Goal: Complete application form: Complete application form

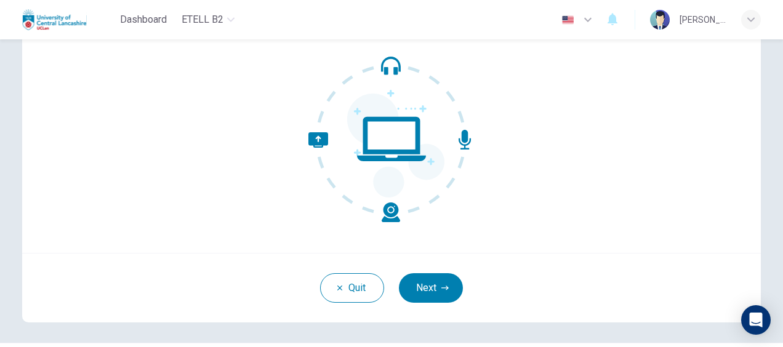
scroll to position [123, 0]
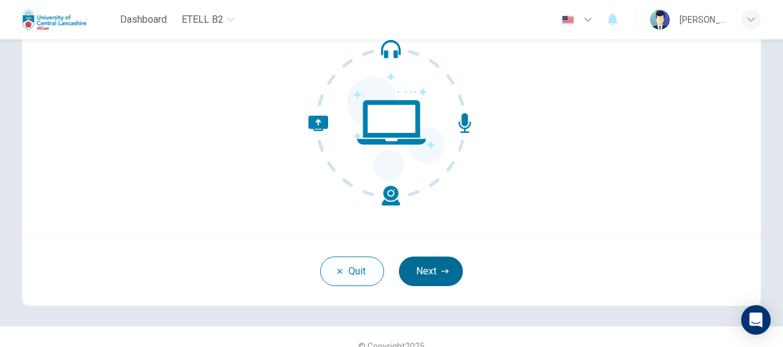
click at [439, 265] on button "Next" at bounding box center [431, 272] width 64 height 30
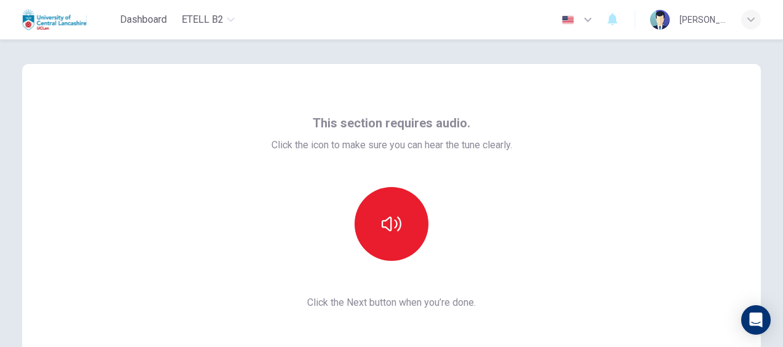
scroll to position [62, 0]
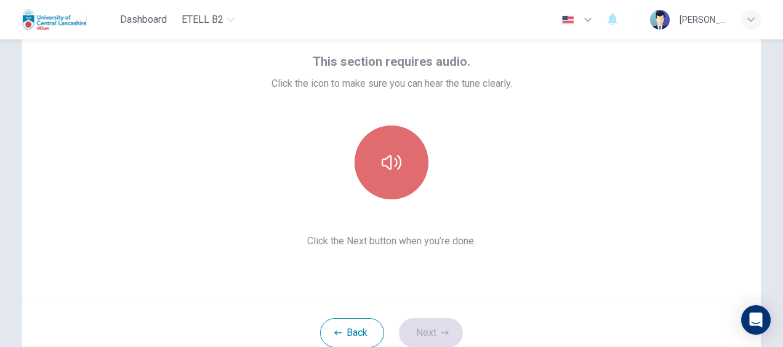
click at [392, 164] on icon "button" at bounding box center [392, 163] width 20 height 20
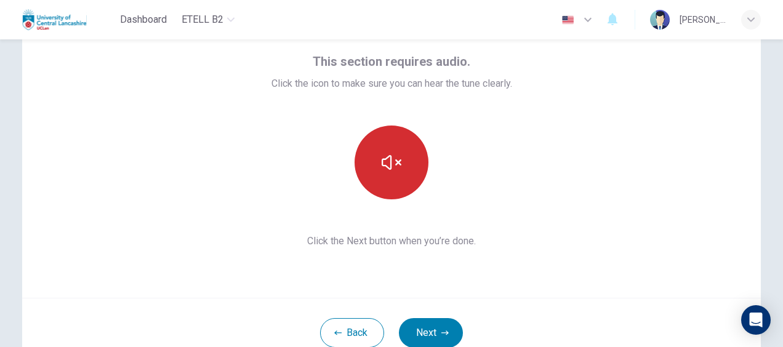
click at [392, 164] on icon "button" at bounding box center [392, 163] width 20 height 20
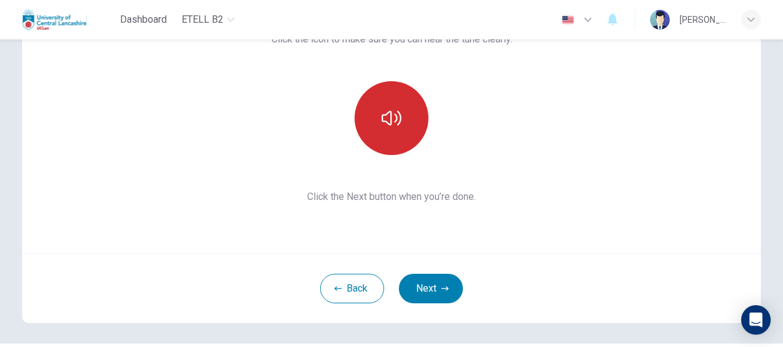
scroll to position [123, 0]
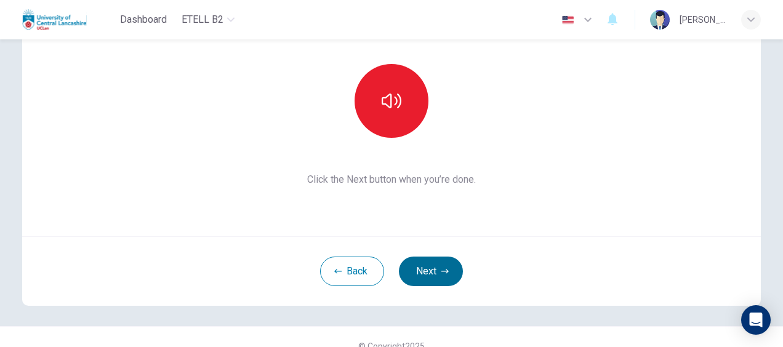
click at [430, 267] on button "Next" at bounding box center [431, 272] width 64 height 30
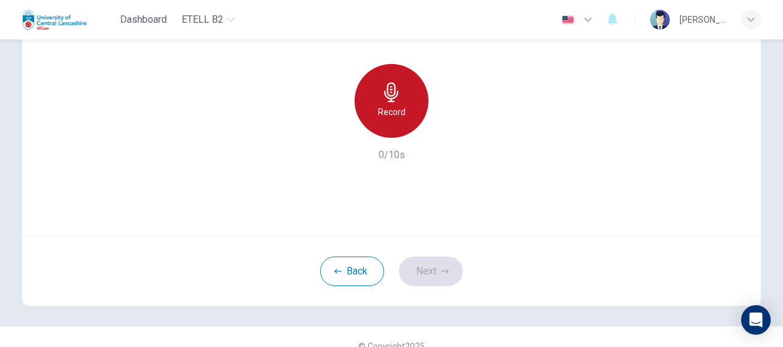
click at [385, 102] on div "Record" at bounding box center [391, 101] width 74 height 74
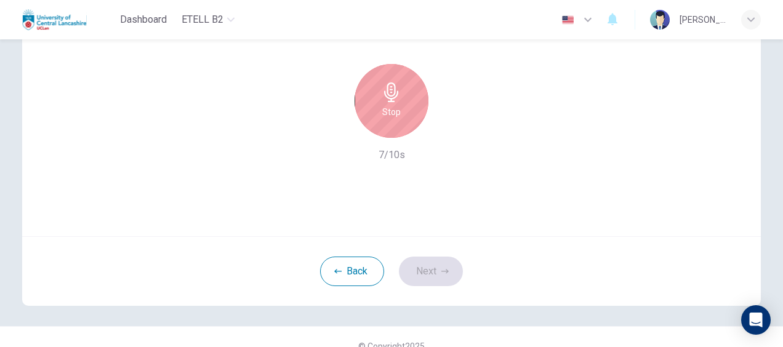
click at [391, 110] on h6 "Stop" at bounding box center [391, 112] width 18 height 15
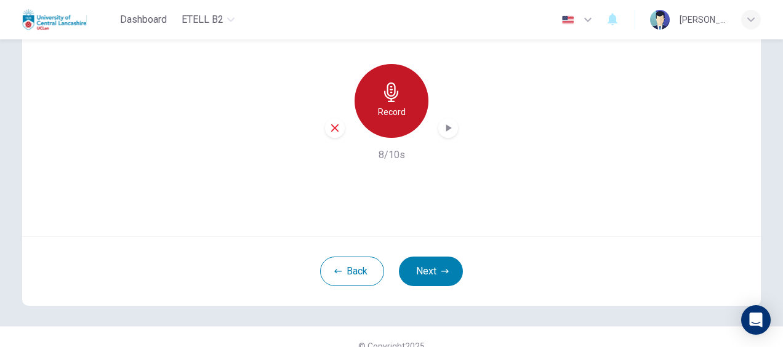
click at [391, 105] on h6 "Record" at bounding box center [392, 112] width 28 height 15
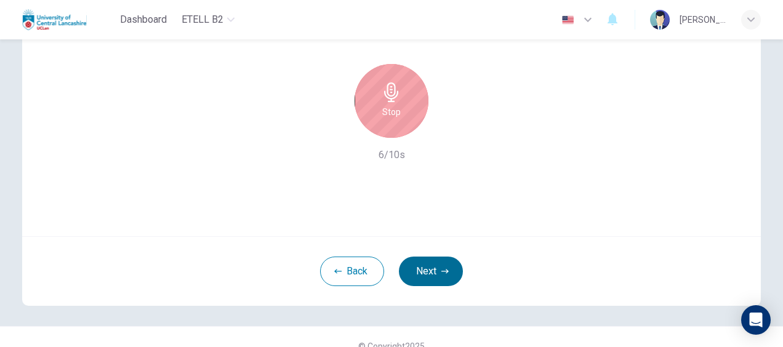
click at [425, 270] on button "Next" at bounding box center [431, 272] width 64 height 30
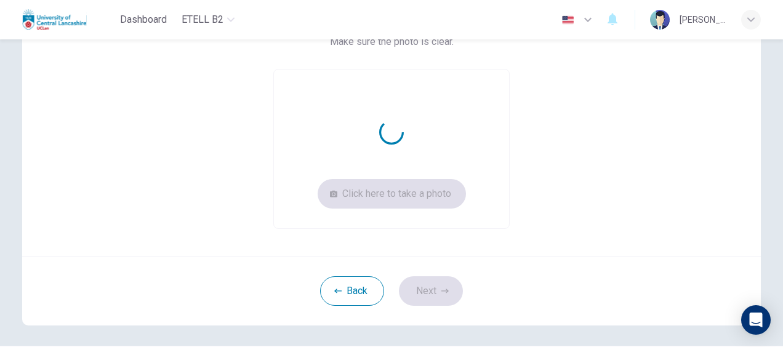
scroll to position [62, 0]
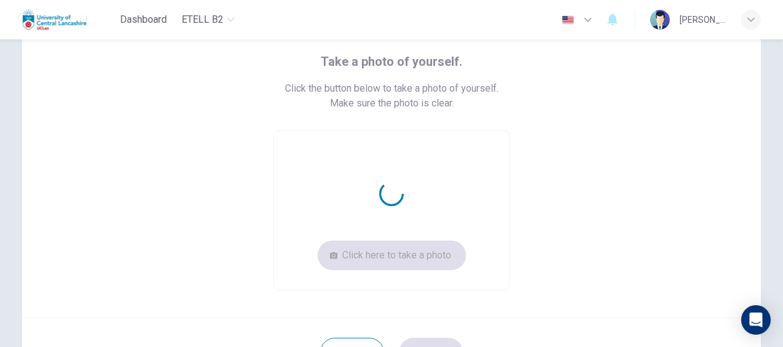
drag, startPoint x: 319, startPoint y: 61, endPoint x: 87, endPoint y: 149, distance: 247.6
click at [449, 66] on div "Take a photo of yourself. Click the button below to take a photo of yourself. M…" at bounding box center [391, 171] width 609 height 239
click at [90, 145] on div "Take a photo of yourself. Click the button below to take a photo of yourself. M…" at bounding box center [391, 171] width 609 height 239
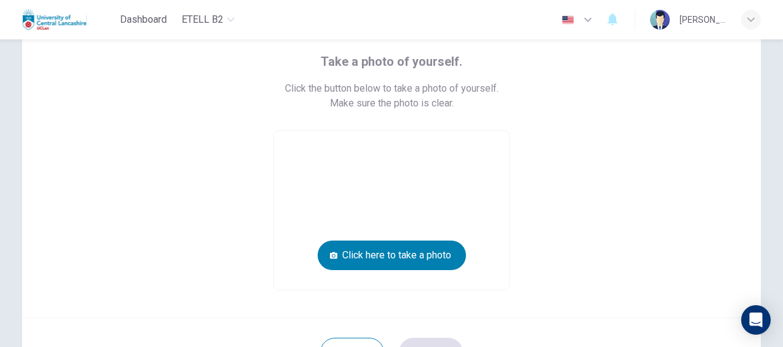
scroll to position [123, 0]
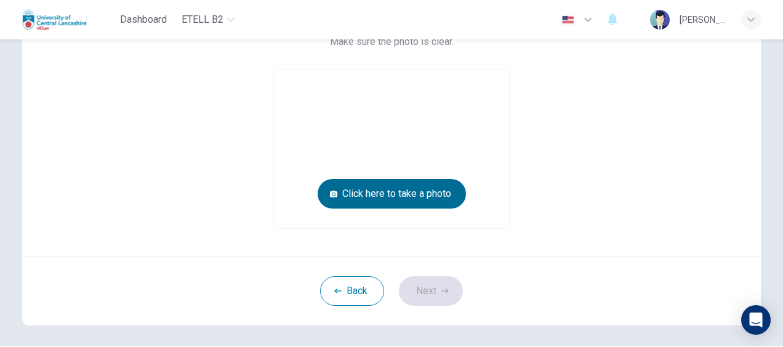
click at [401, 193] on button "Click here to take a photo" at bounding box center [392, 194] width 148 height 30
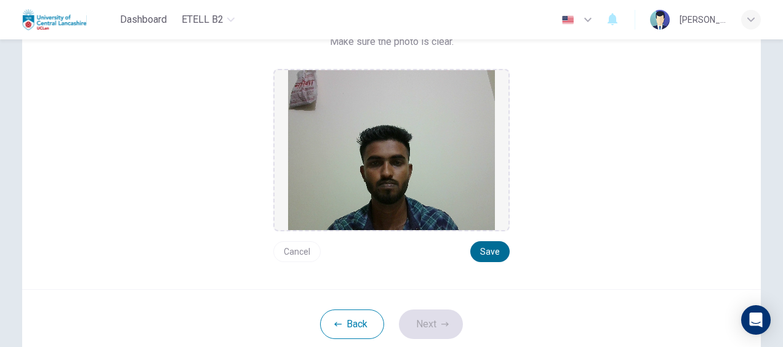
click at [485, 249] on button "Save" at bounding box center [489, 251] width 39 height 21
click at [427, 324] on button "Next" at bounding box center [431, 325] width 64 height 30
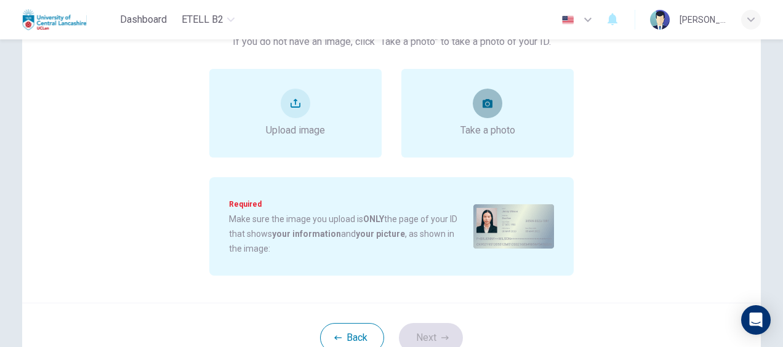
click at [487, 111] on button "take photo" at bounding box center [488, 104] width 30 height 30
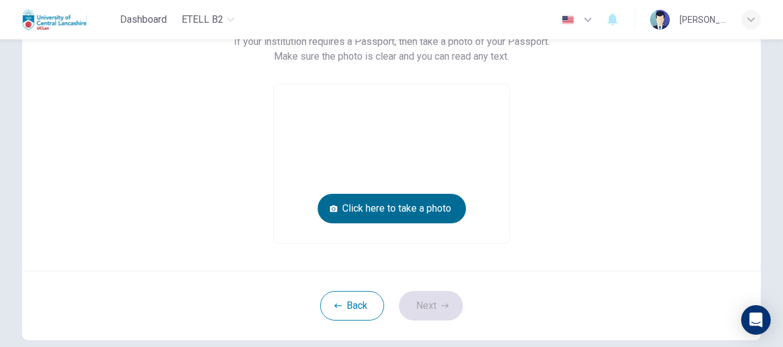
click at [414, 217] on button "Click here to take a photo" at bounding box center [392, 209] width 148 height 30
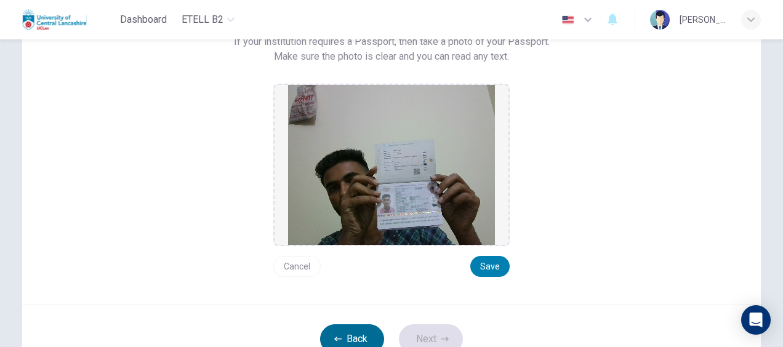
click at [350, 329] on button "Back" at bounding box center [352, 339] width 64 height 30
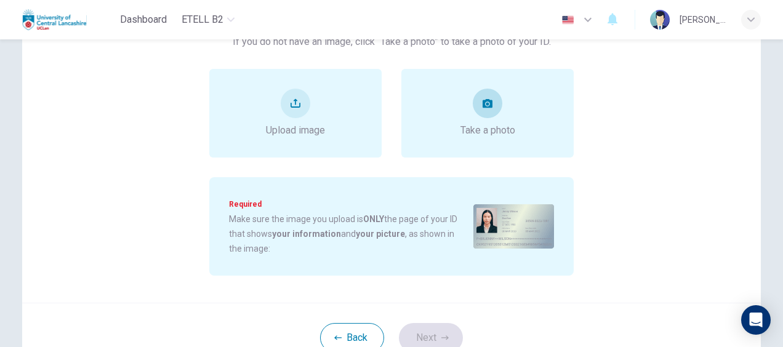
click at [484, 119] on div "Take a photo" at bounding box center [487, 113] width 55 height 49
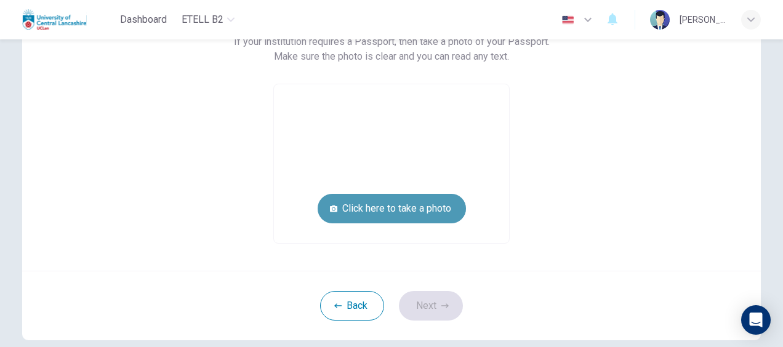
click at [380, 214] on button "Click here to take a photo" at bounding box center [392, 209] width 148 height 30
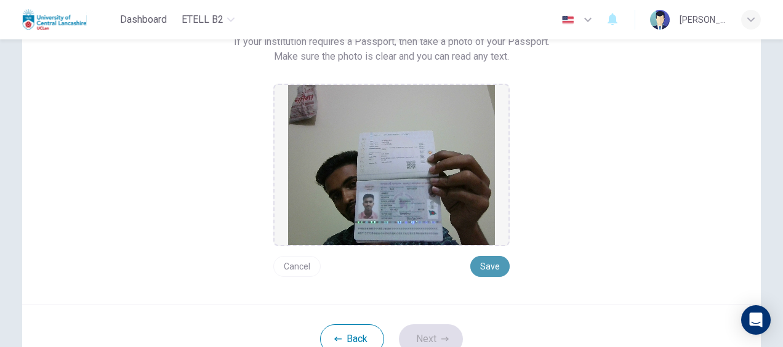
click at [487, 260] on button "Save" at bounding box center [489, 266] width 39 height 21
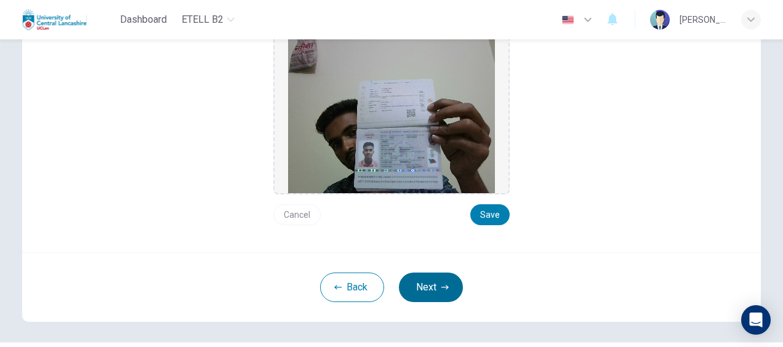
scroll to position [185, 0]
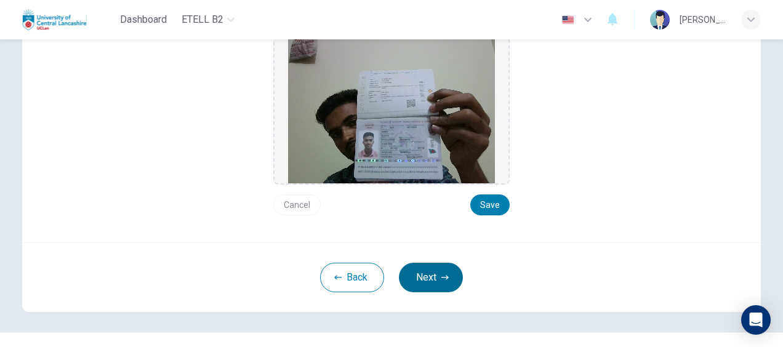
click at [433, 279] on button "Next" at bounding box center [431, 278] width 64 height 30
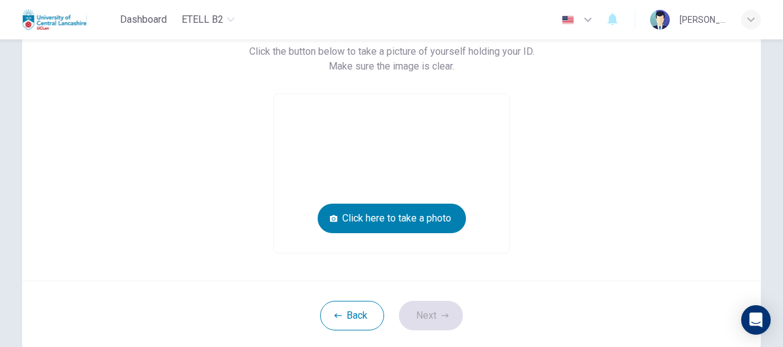
scroll to position [100, 0]
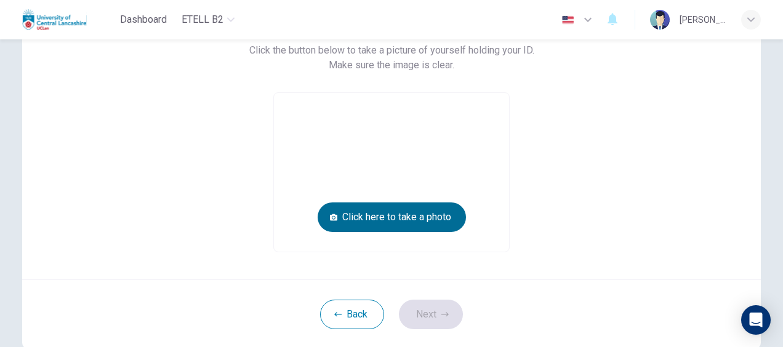
click at [405, 223] on button "Click here to take a photo" at bounding box center [392, 217] width 148 height 30
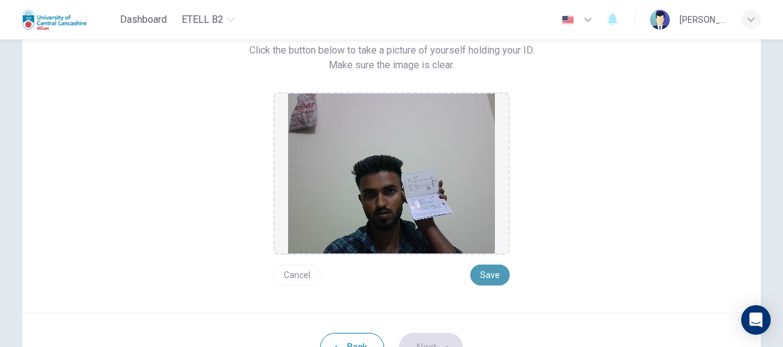
click at [487, 279] on button "Save" at bounding box center [489, 275] width 39 height 21
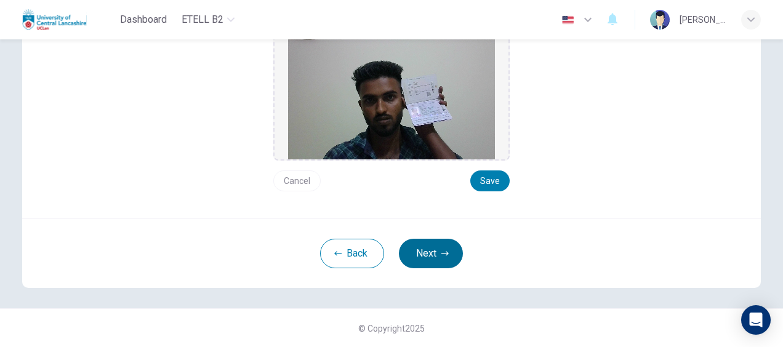
click at [423, 255] on button "Next" at bounding box center [431, 254] width 64 height 30
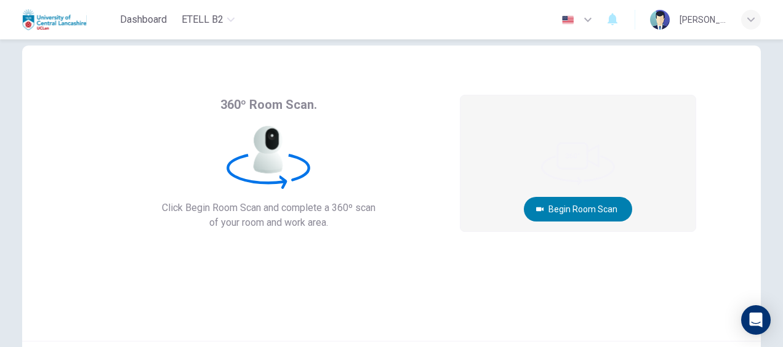
scroll to position [80, 0]
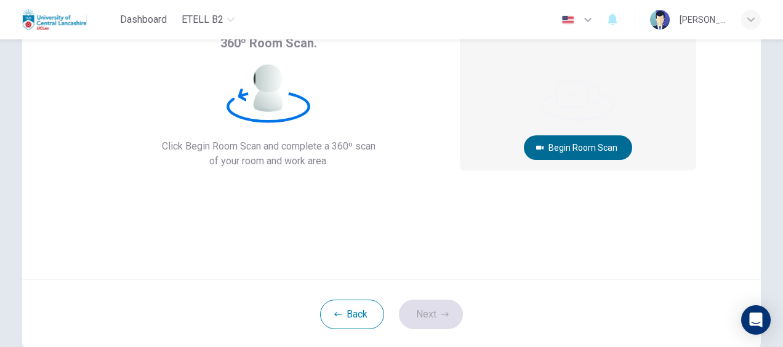
click at [564, 149] on button "Begin Room Scan" at bounding box center [578, 147] width 108 height 25
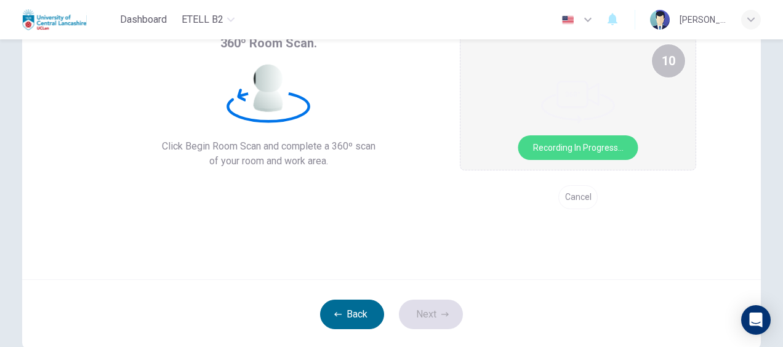
click at [577, 149] on video at bounding box center [577, 102] width 235 height 136
click at [362, 300] on button "Back" at bounding box center [352, 315] width 64 height 30
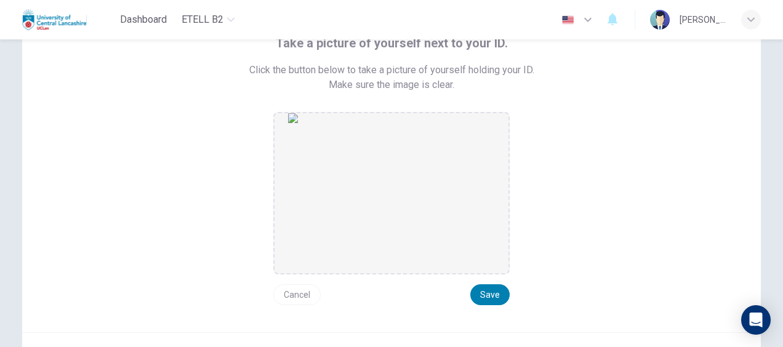
scroll to position [62, 0]
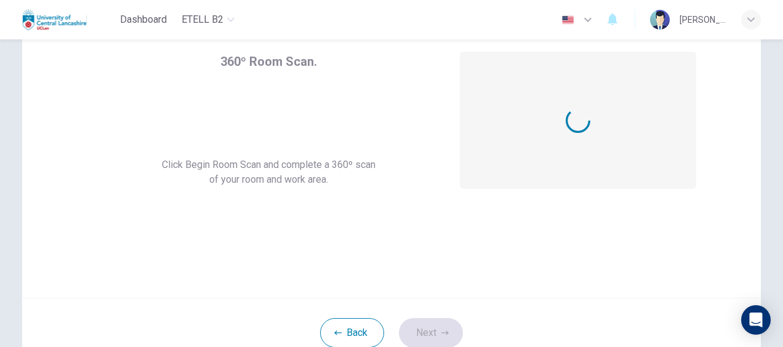
scroll to position [18, 0]
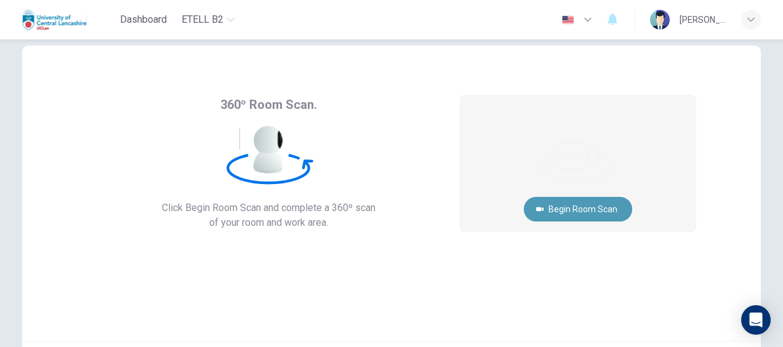
click at [577, 212] on button "Begin Room Scan" at bounding box center [578, 209] width 108 height 25
